Goal: Information Seeking & Learning: Learn about a topic

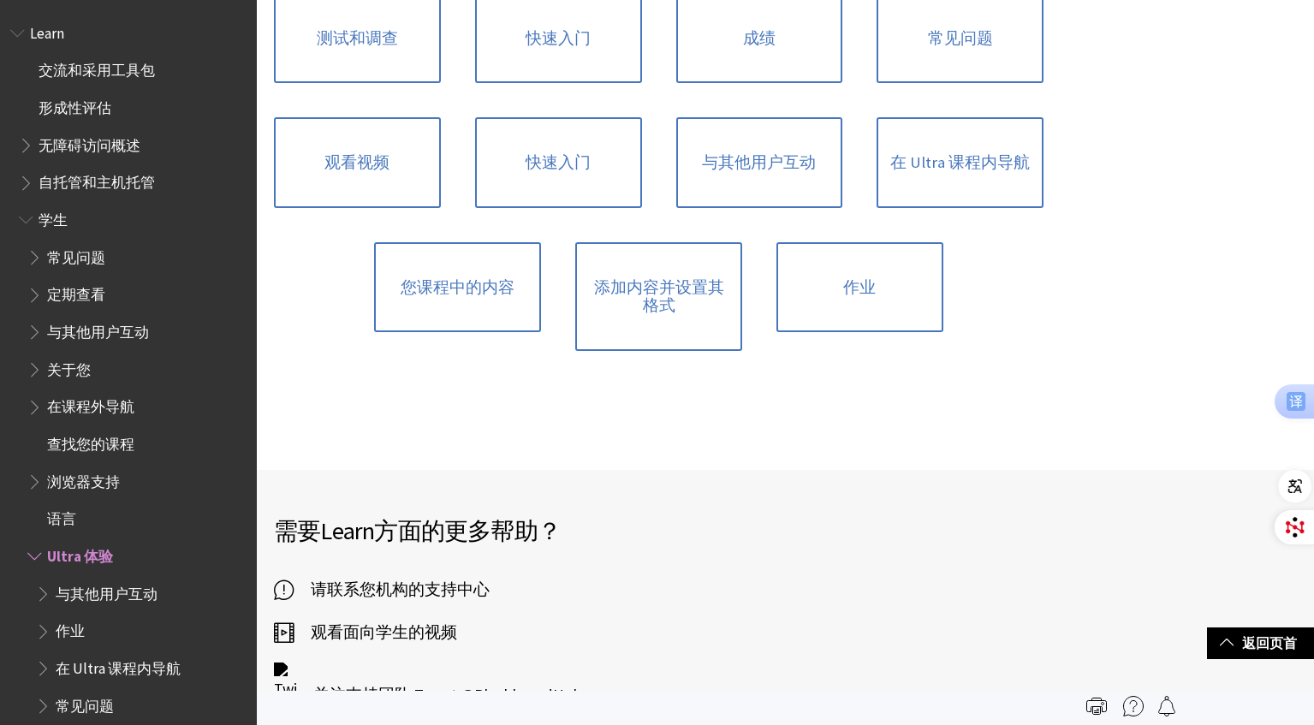
scroll to position [190, 0]
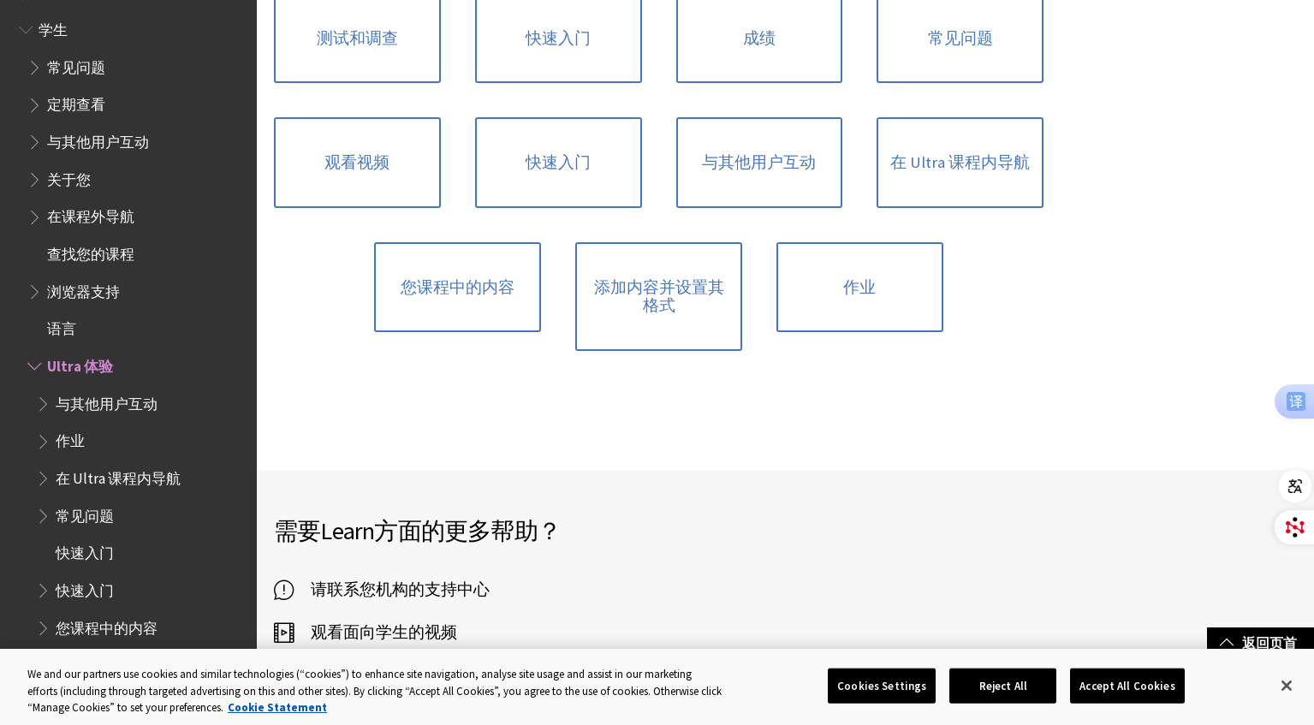
drag, startPoint x: 360, startPoint y: 408, endPoint x: 265, endPoint y: 416, distance: 96.2
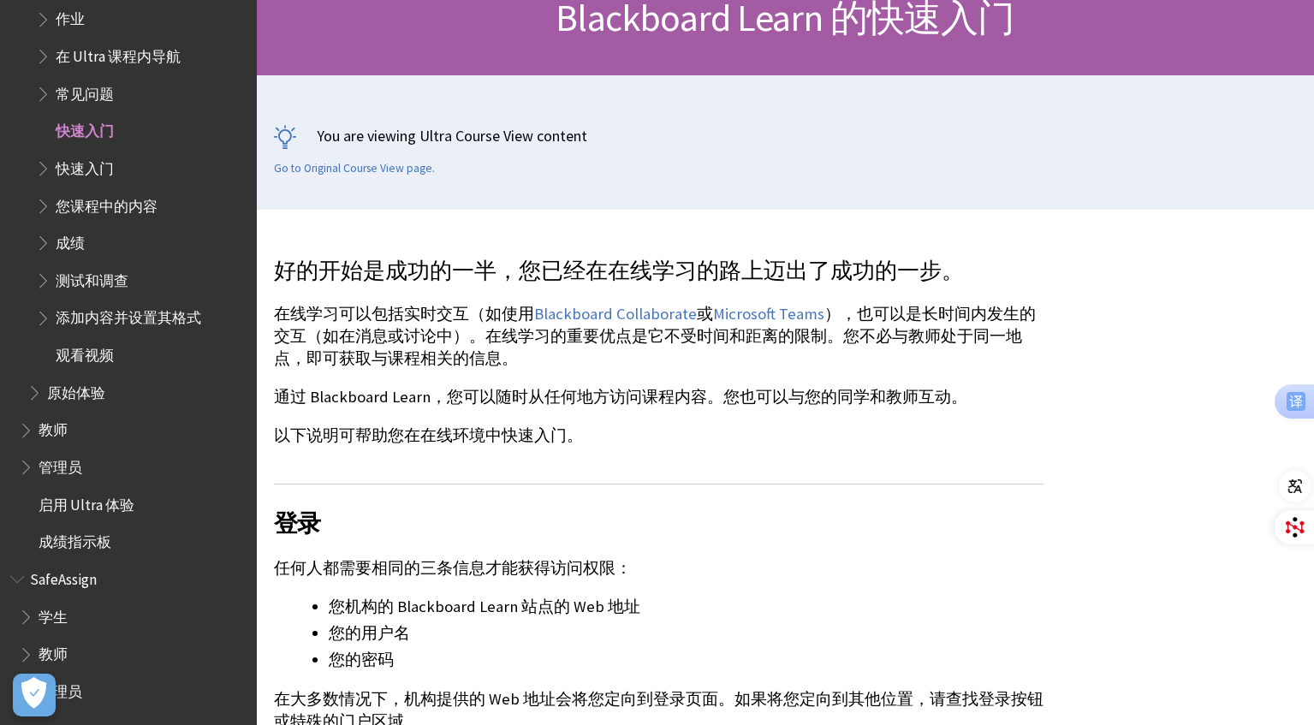
scroll to position [428, 0]
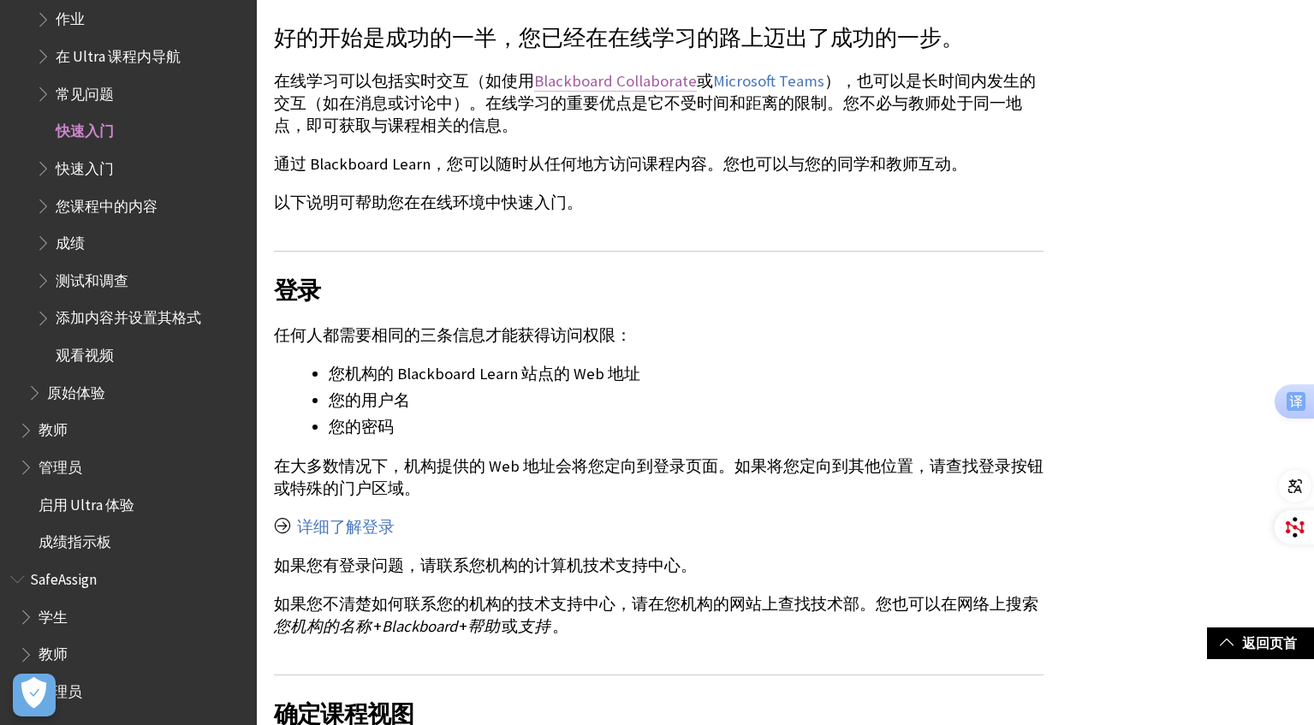
click at [606, 90] on link "Blackboard Collaborate" at bounding box center [615, 81] width 163 height 21
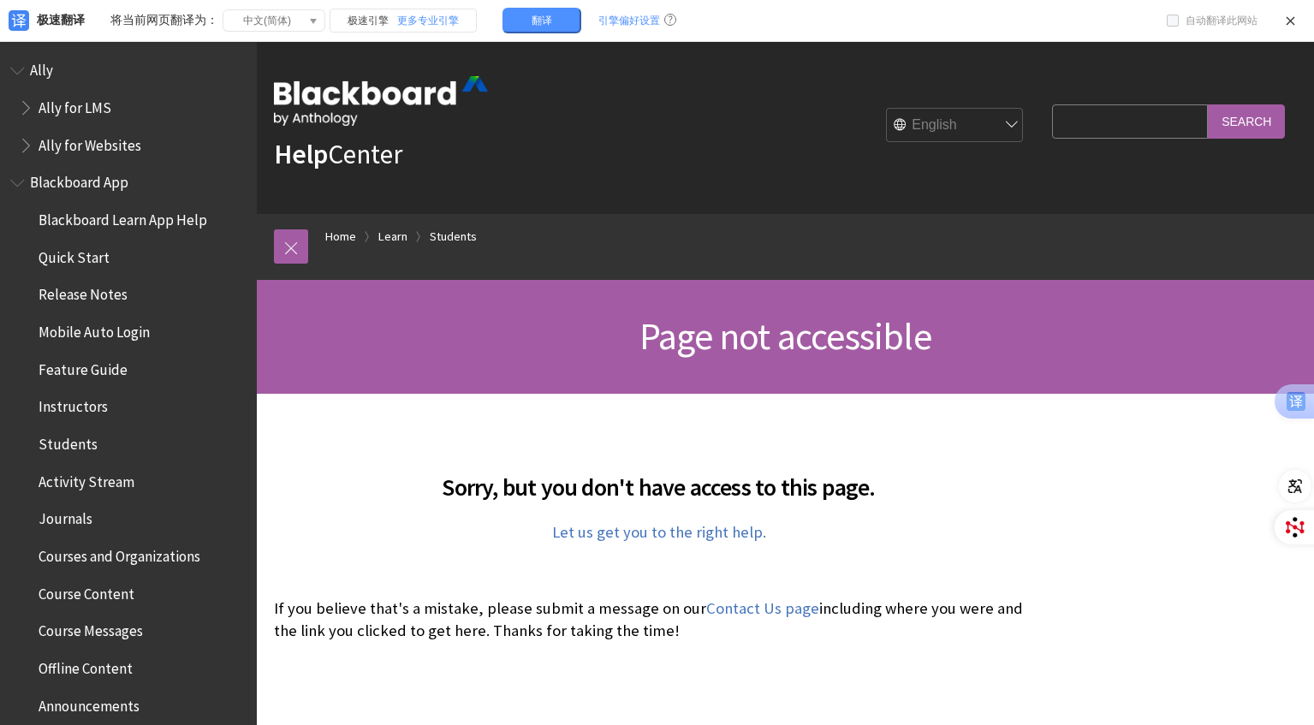
drag, startPoint x: 0, startPoint y: 0, endPoint x: 349, endPoint y: 357, distance: 499.6
click at [349, 357] on h1 "Page not accessible" at bounding box center [785, 336] width 1023 height 45
